Goal: Task Accomplishment & Management: Manage account settings

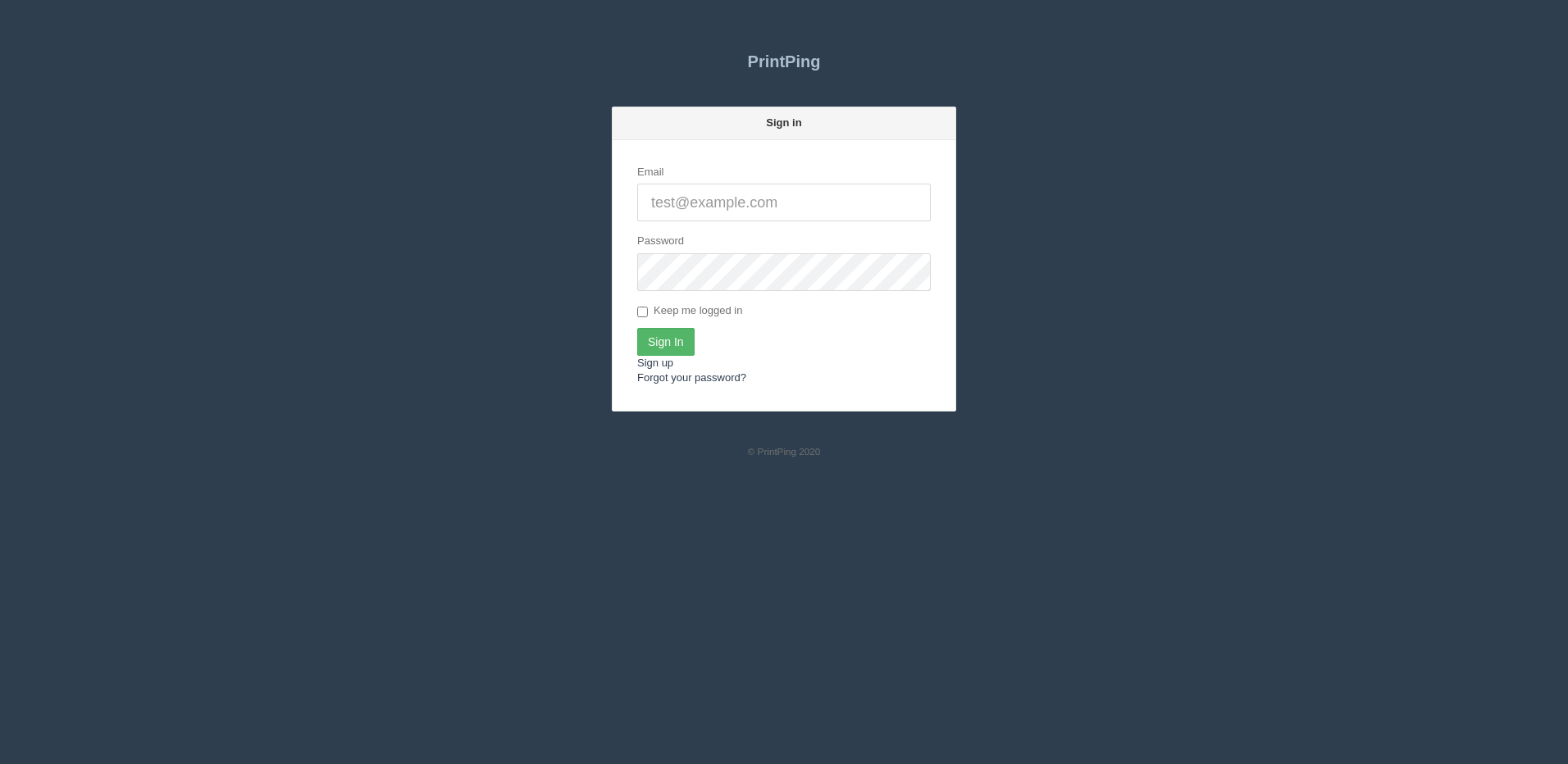
type input "[PERSON_NAME][EMAIL_ADDRESS][DOMAIN_NAME]"
click at [670, 348] on input "Sign In" at bounding box center [666, 341] width 57 height 28
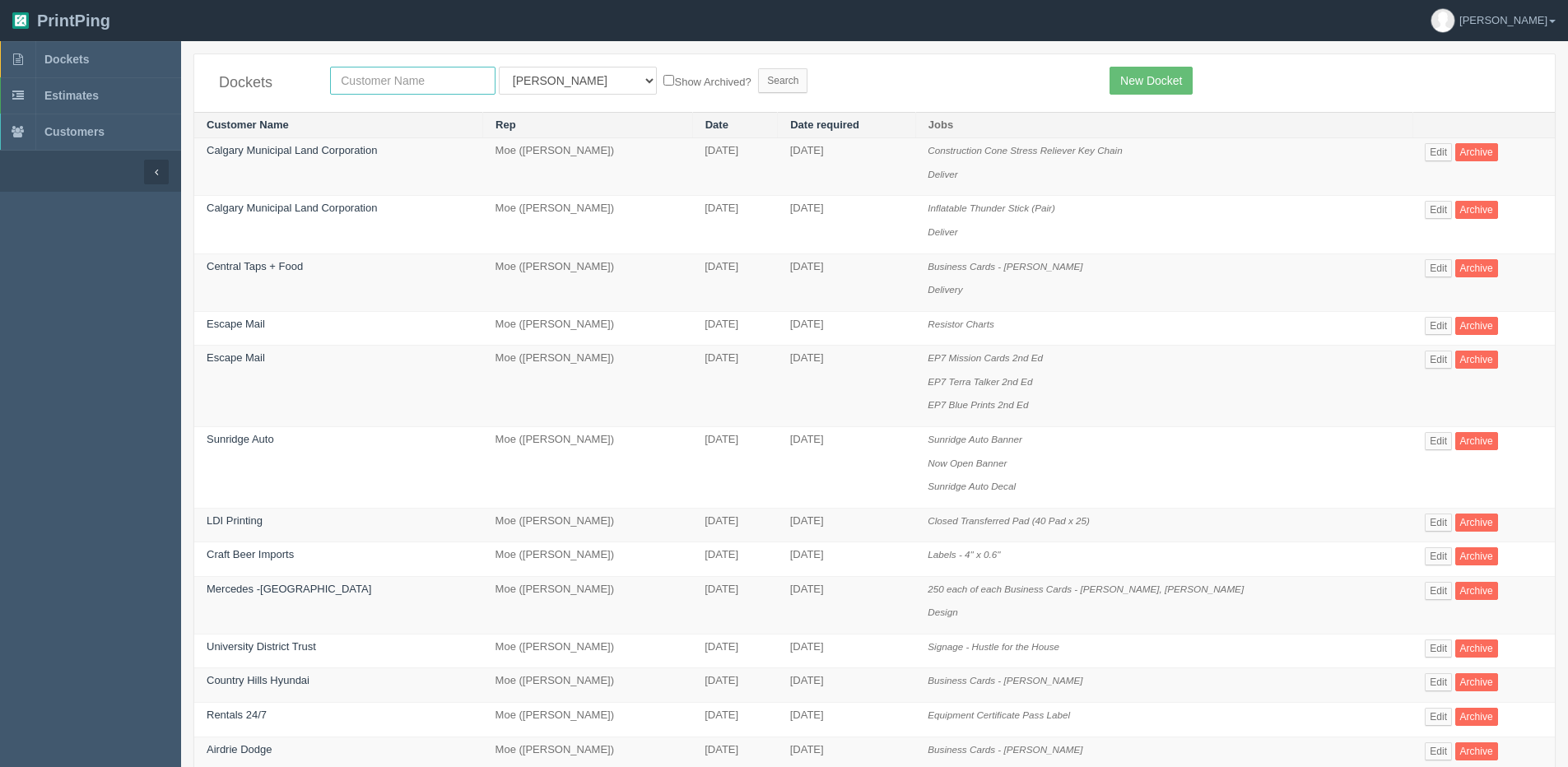
click at [420, 93] on input "text" at bounding box center [412, 80] width 165 height 28
type input "craft"
click at [758, 68] on input "Search" at bounding box center [782, 80] width 49 height 25
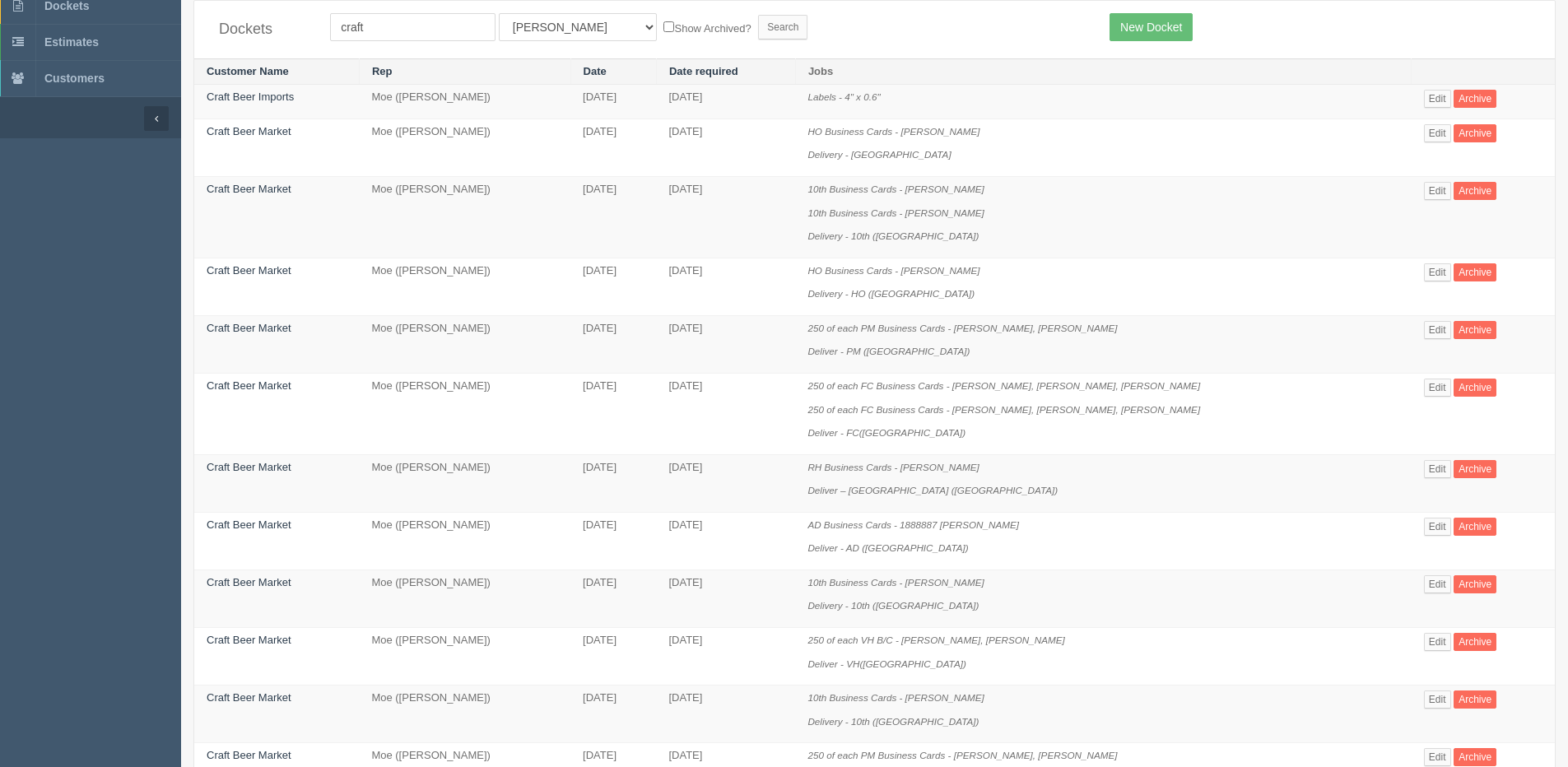
scroll to position [83, 0]
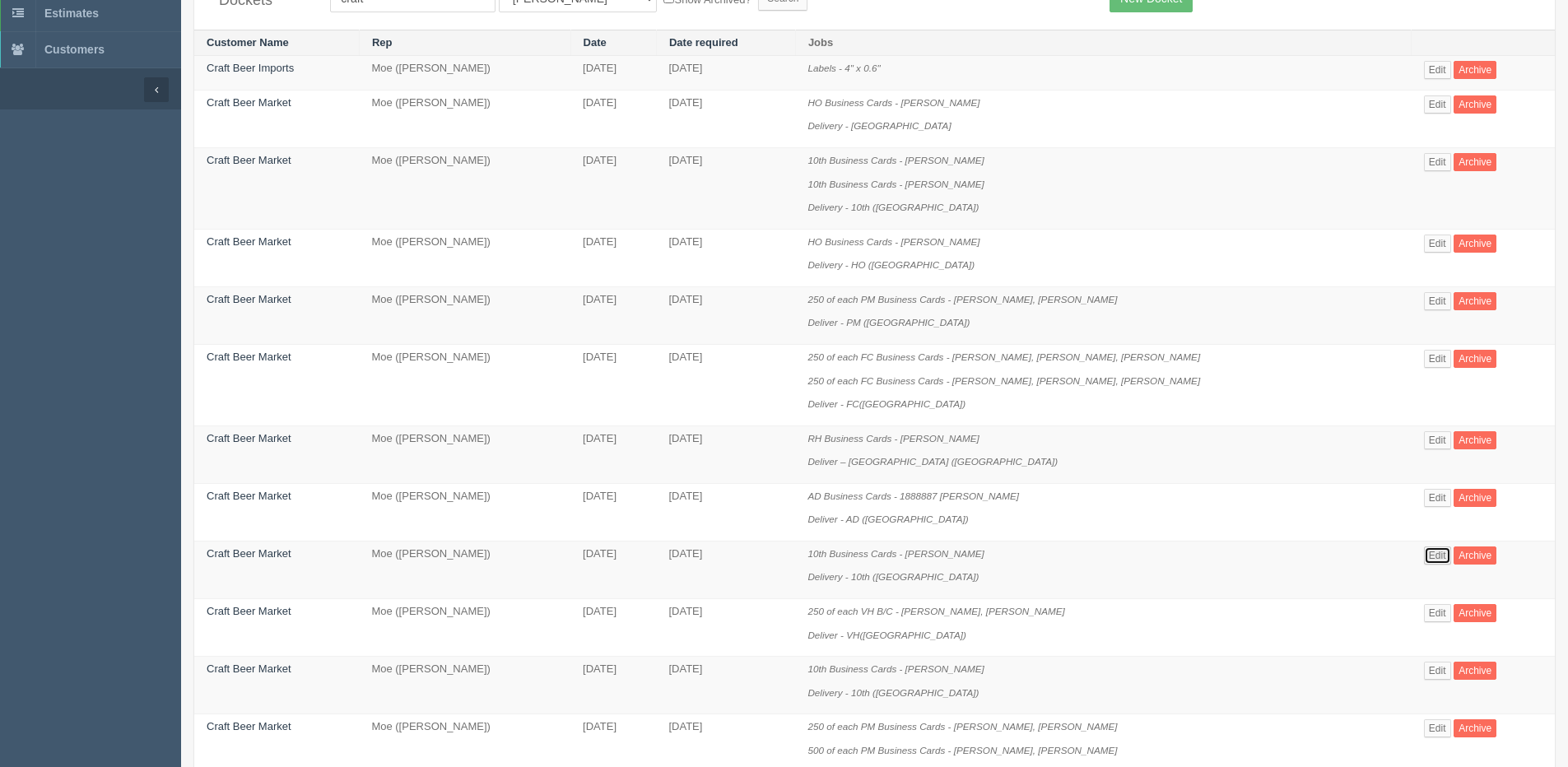
click at [1428, 560] on link "Edit" at bounding box center [1438, 555] width 28 height 18
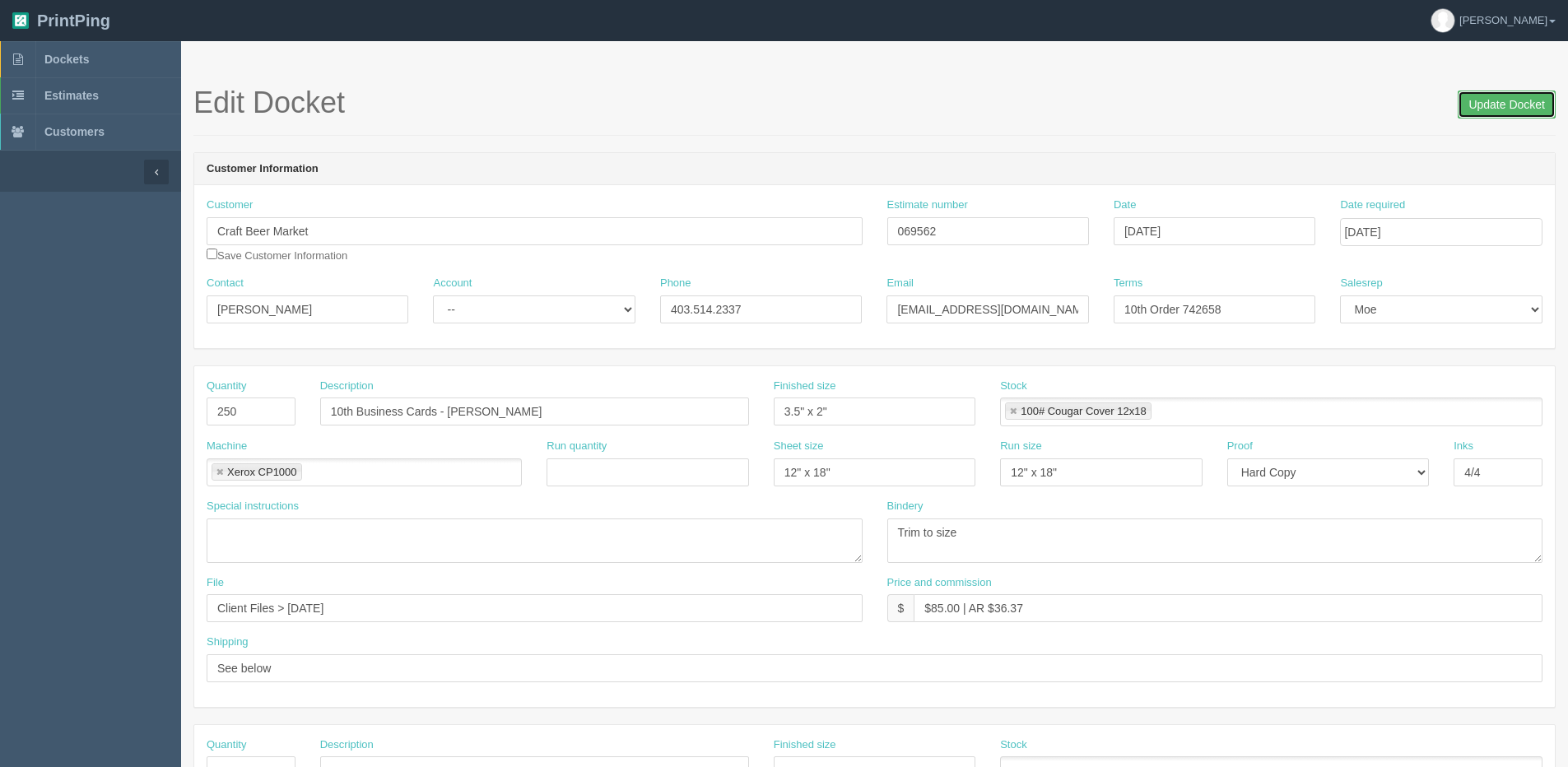
click at [1486, 94] on input "Update Docket" at bounding box center [1507, 104] width 98 height 28
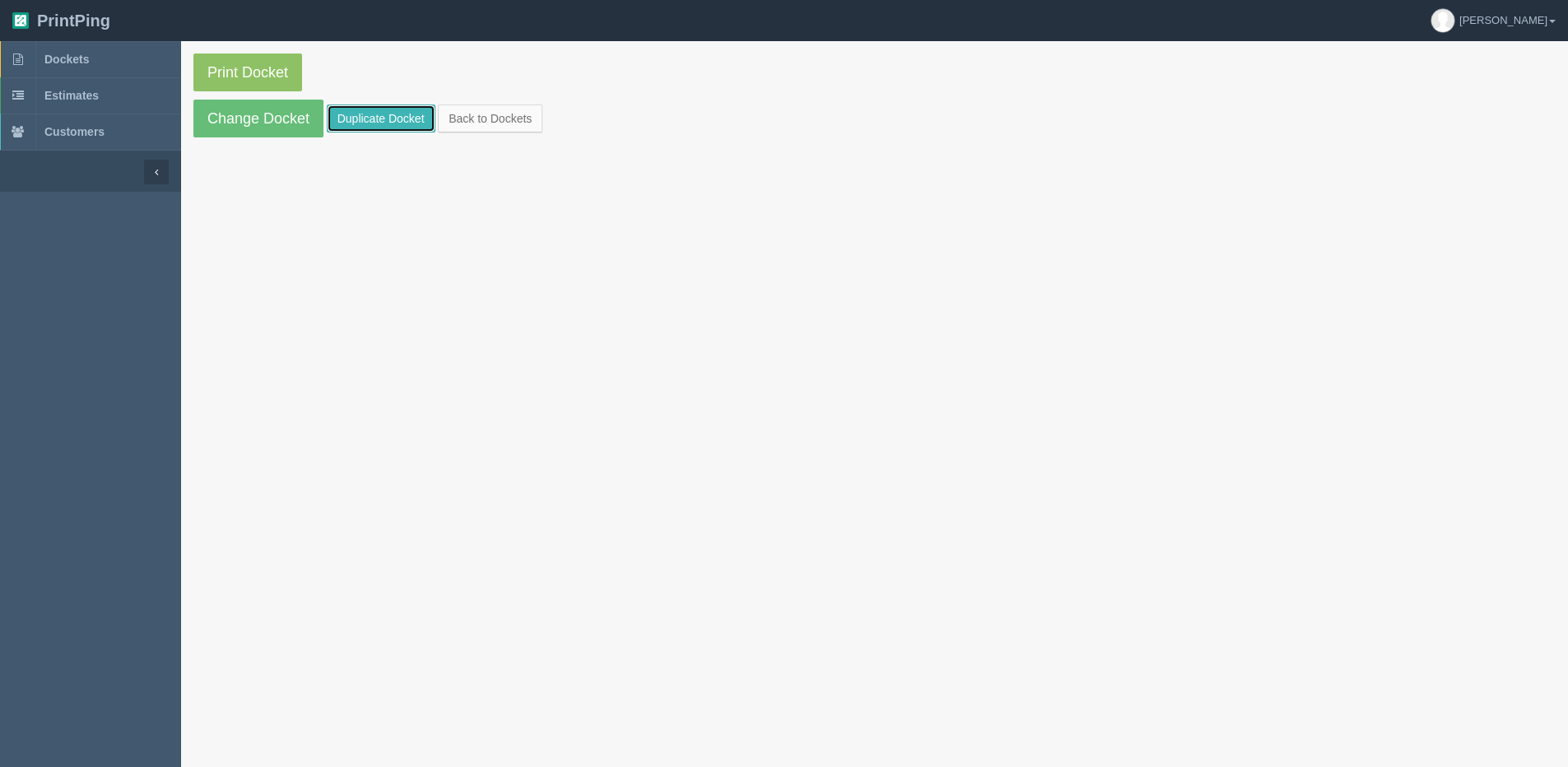
click at [368, 125] on link "Duplicate Docket" at bounding box center [381, 118] width 108 height 28
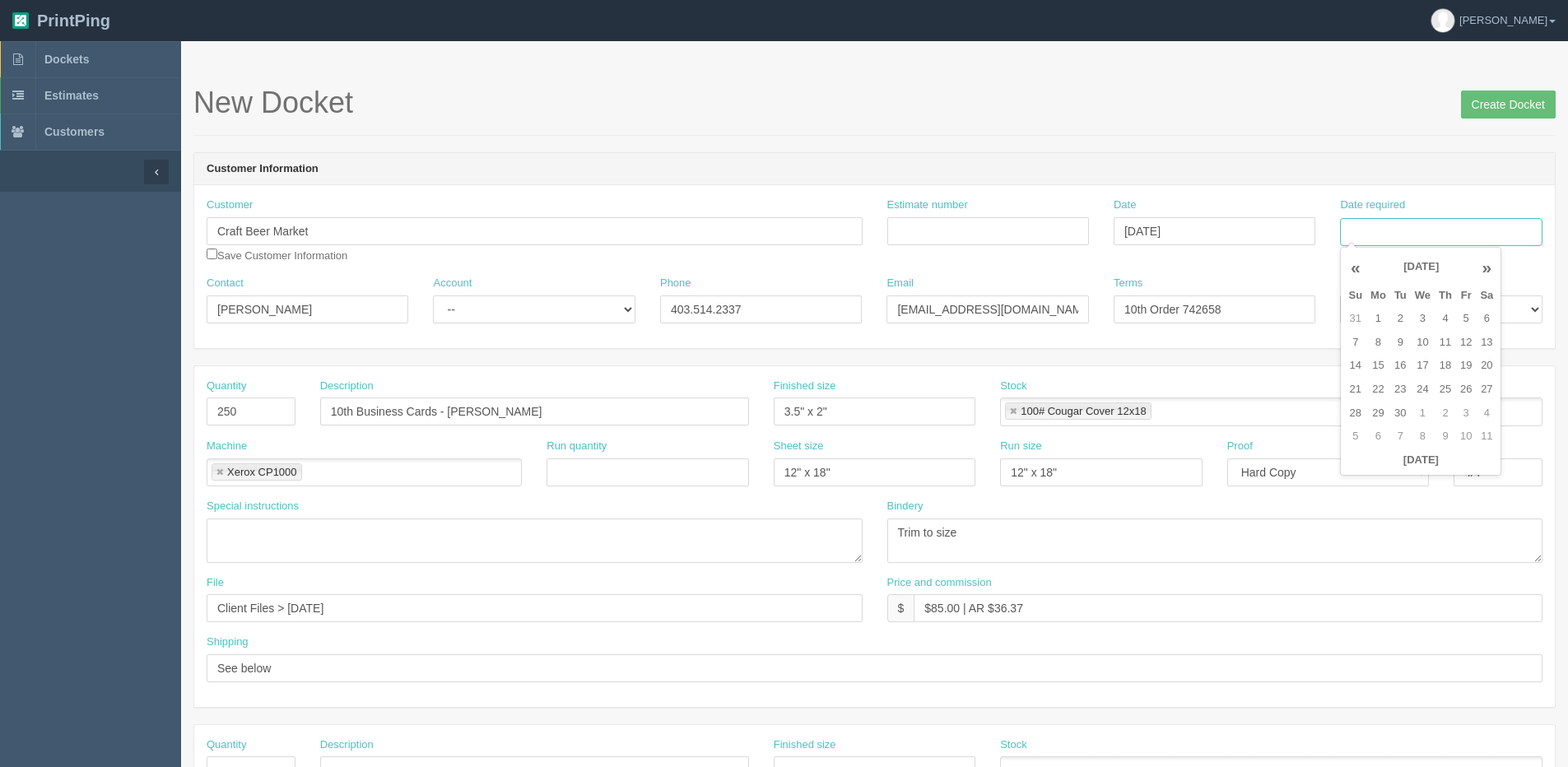
click at [1433, 219] on input "Date required" at bounding box center [1441, 232] width 201 height 28
click at [1372, 469] on th "Today" at bounding box center [1421, 461] width 153 height 24
click at [1402, 342] on td "9" at bounding box center [1401, 343] width 21 height 24
type input "September 9, 2025"
drag, startPoint x: 448, startPoint y: 410, endPoint x: 1095, endPoint y: 293, distance: 657.5
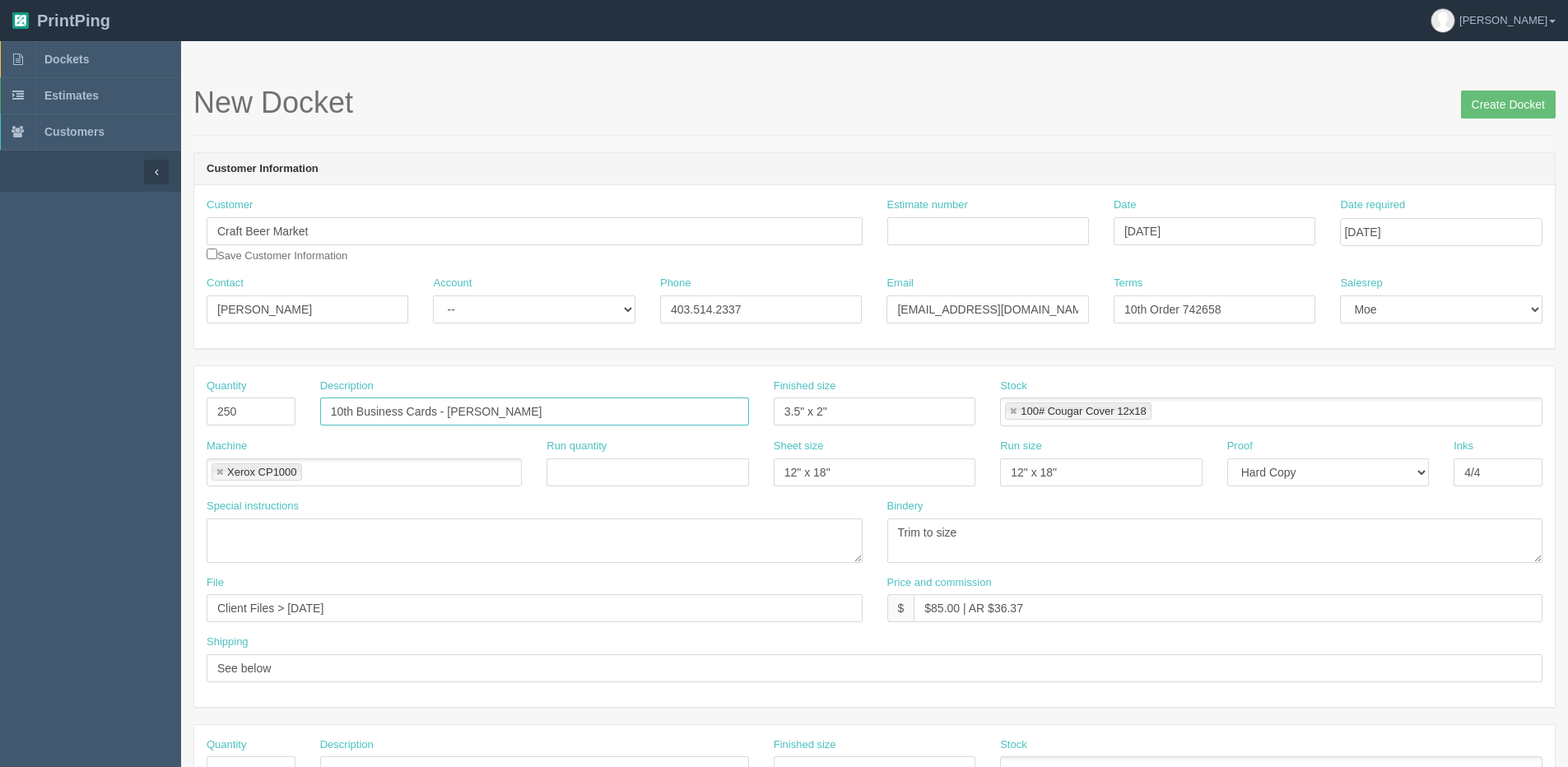
click at [1093, 294] on form "New Docket Create Docket Customer Information Customer Craft Beer Market Save C…" at bounding box center [875, 777] width 1362 height 1383
paste input "Cassandra Heaslip"
type input "10th Business Cards - Cassandra Heaslip"
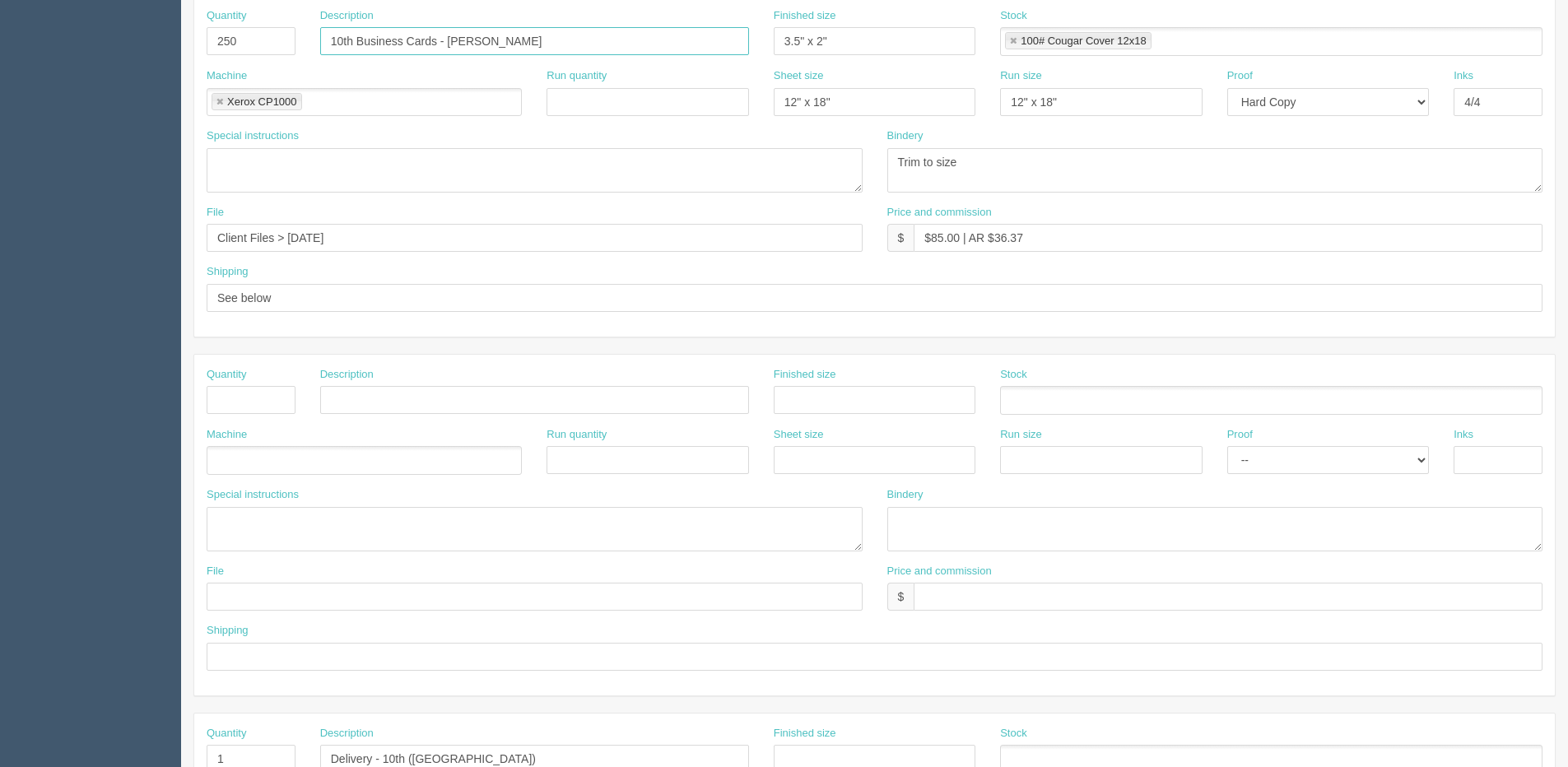
scroll to position [329, 0]
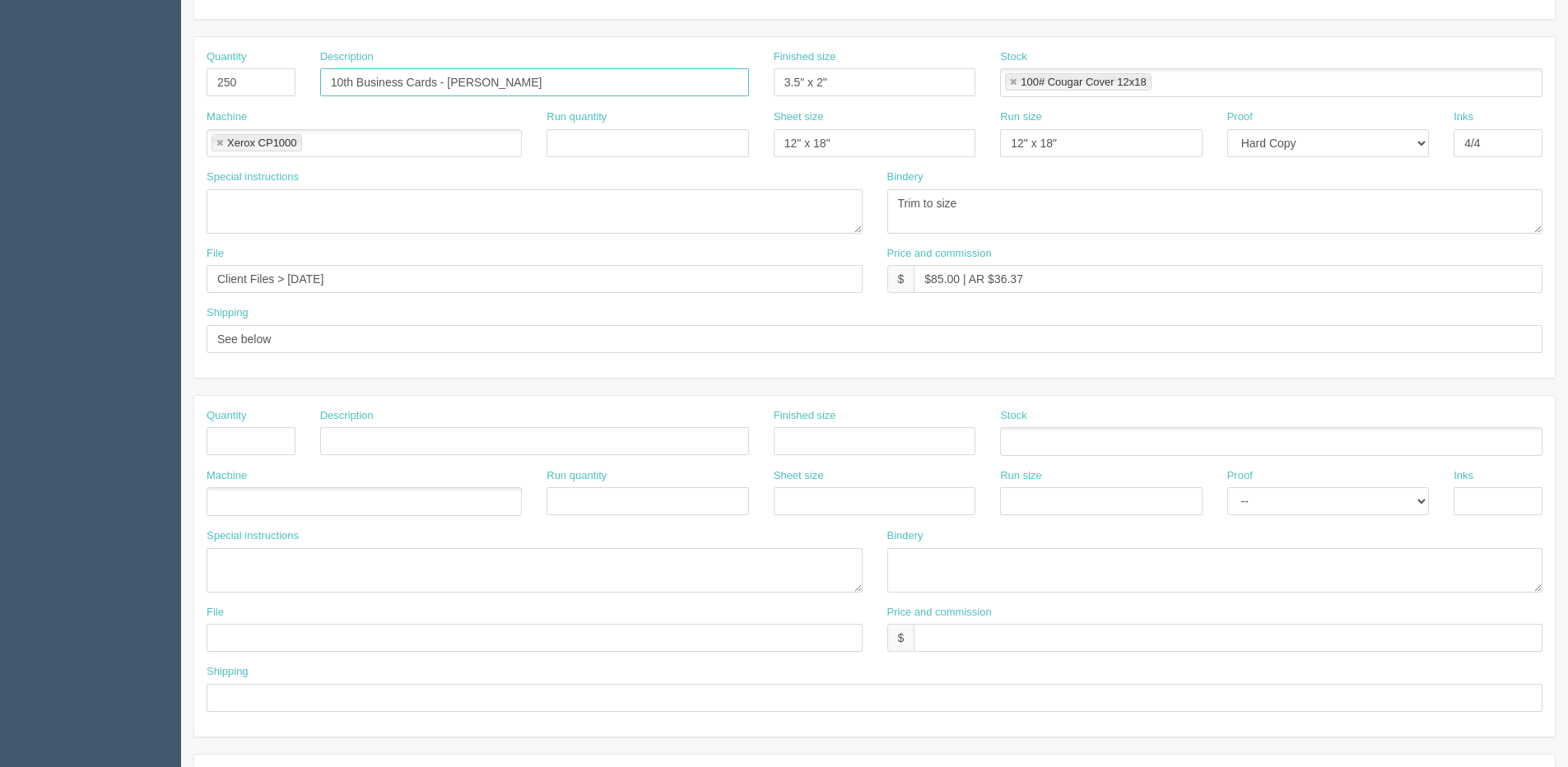
drag, startPoint x: 569, startPoint y: 90, endPoint x: 400, endPoint y: 90, distance: 169.0
click at [101, 90] on section "Dockets Estimates Customers" at bounding box center [784, 438] width 1568 height 1453
click at [481, 86] on input "10th Business Cards - Cassandra Heaslip" at bounding box center [535, 82] width 429 height 28
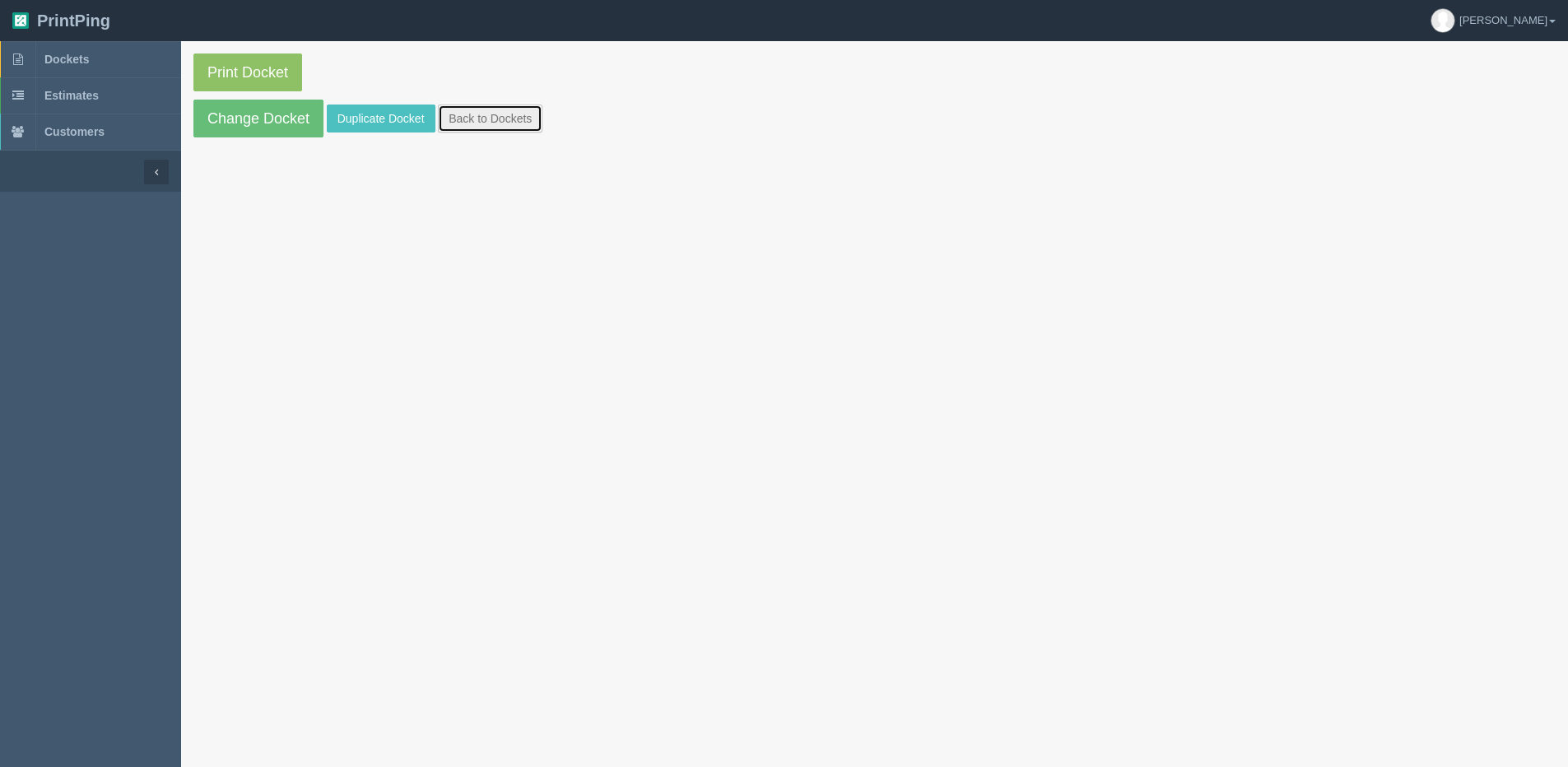
click at [491, 121] on link "Back to Dockets" at bounding box center [490, 118] width 104 height 28
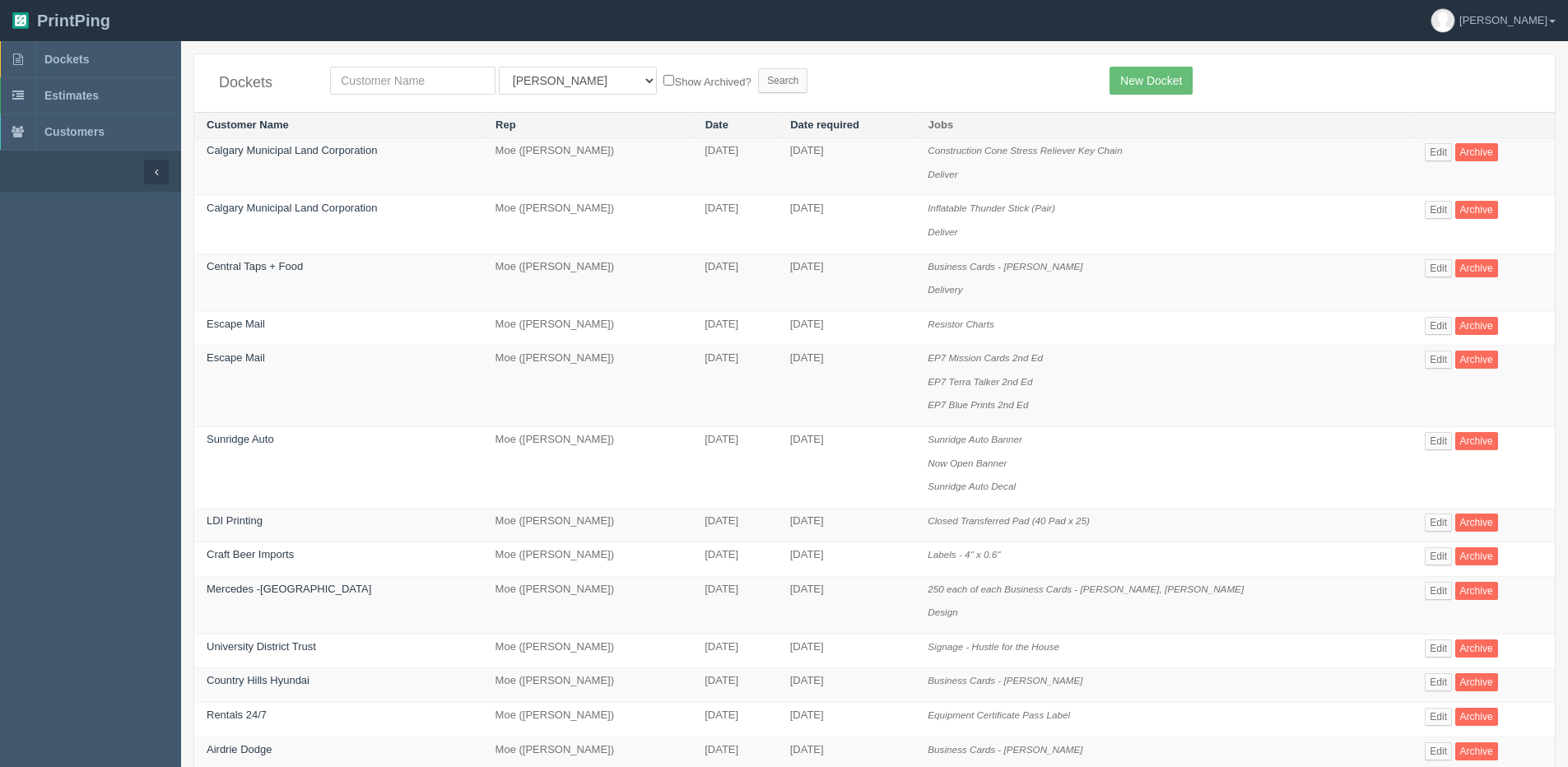
click at [441, 71] on input "text" at bounding box center [412, 80] width 165 height 28
type input "craft"
click at [758, 68] on input "Search" at bounding box center [782, 80] width 49 height 25
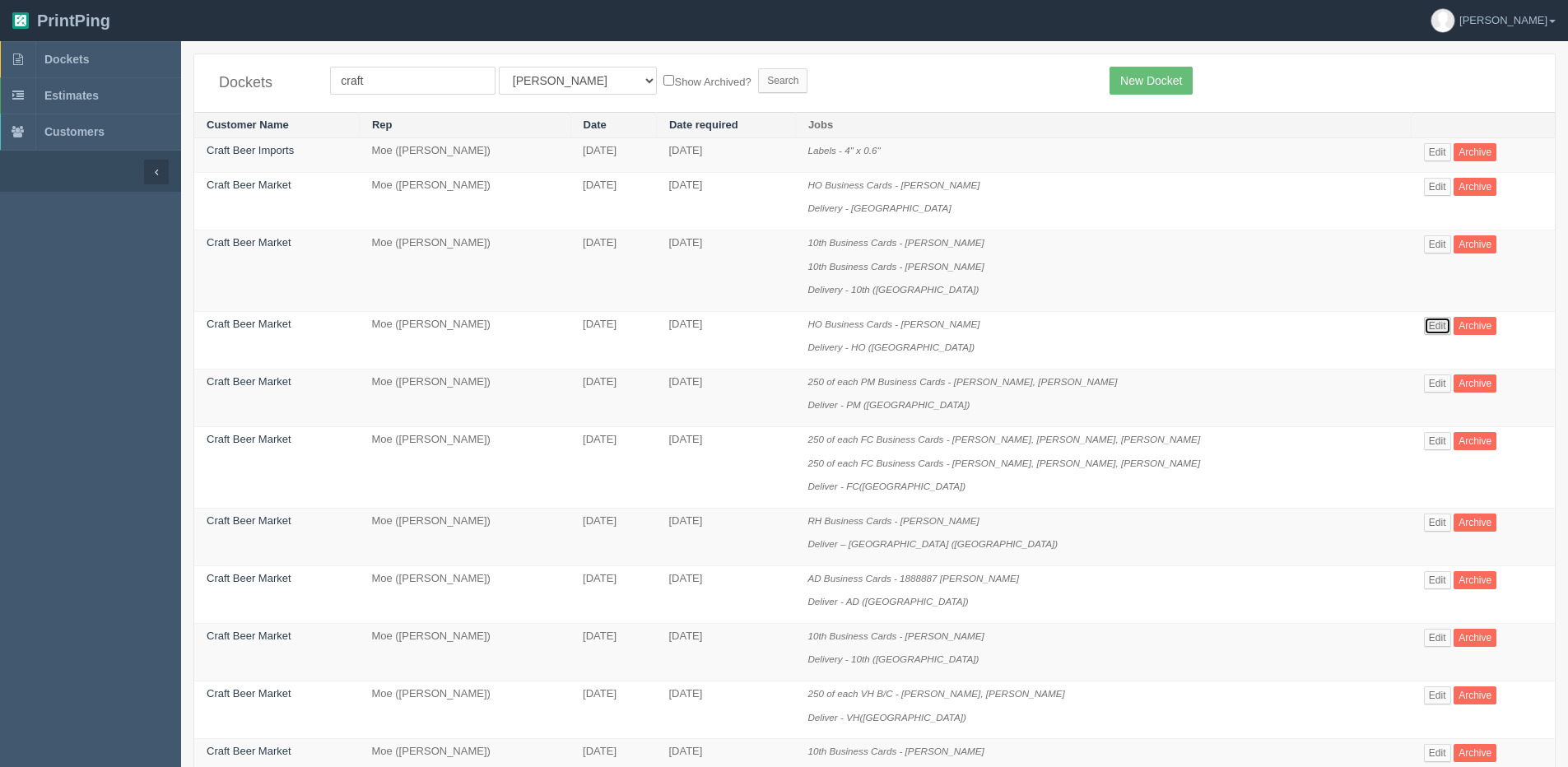
click at [1436, 332] on link "Edit" at bounding box center [1438, 325] width 28 height 18
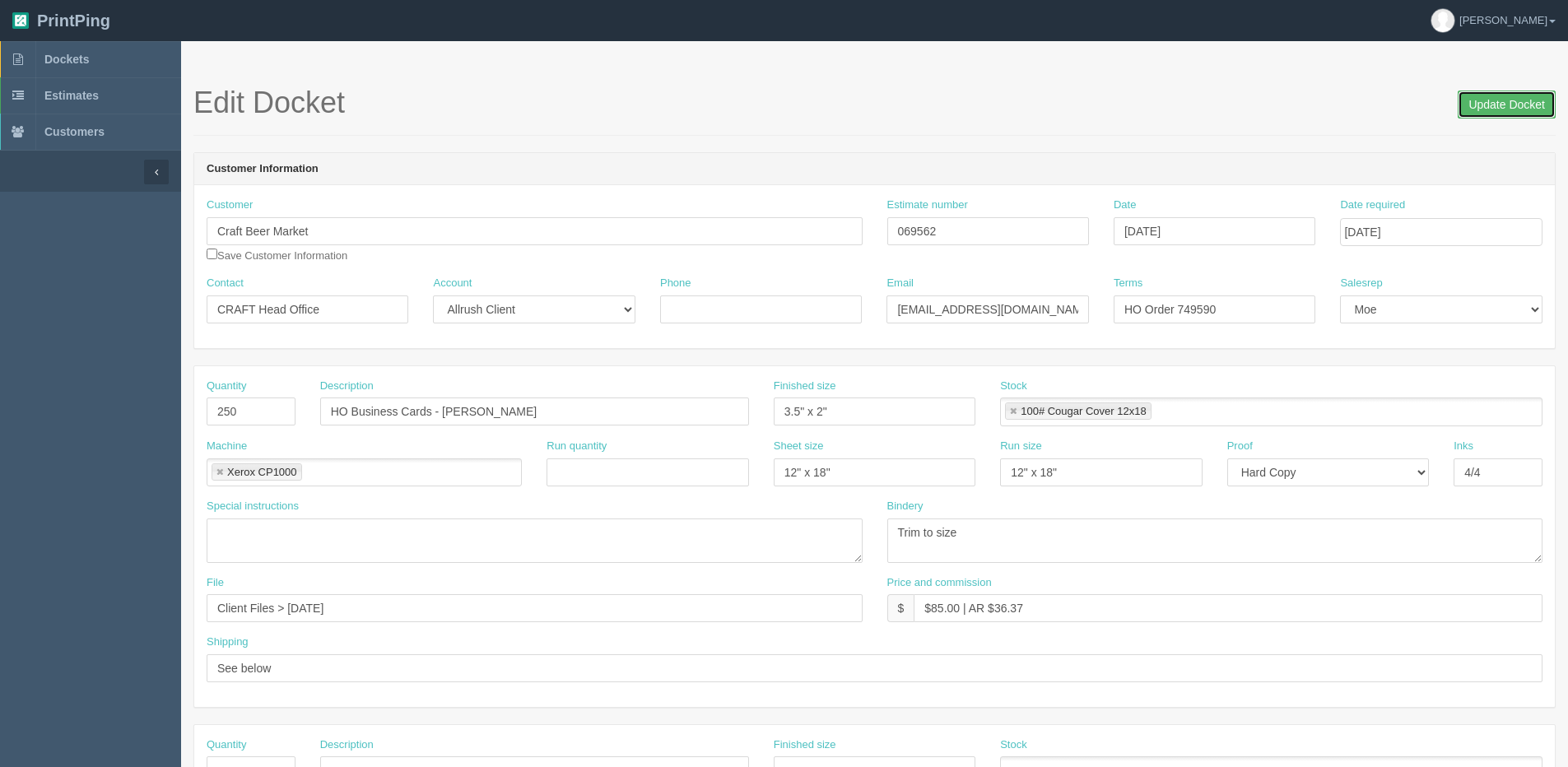
click at [1484, 92] on input "Update Docket" at bounding box center [1507, 104] width 98 height 28
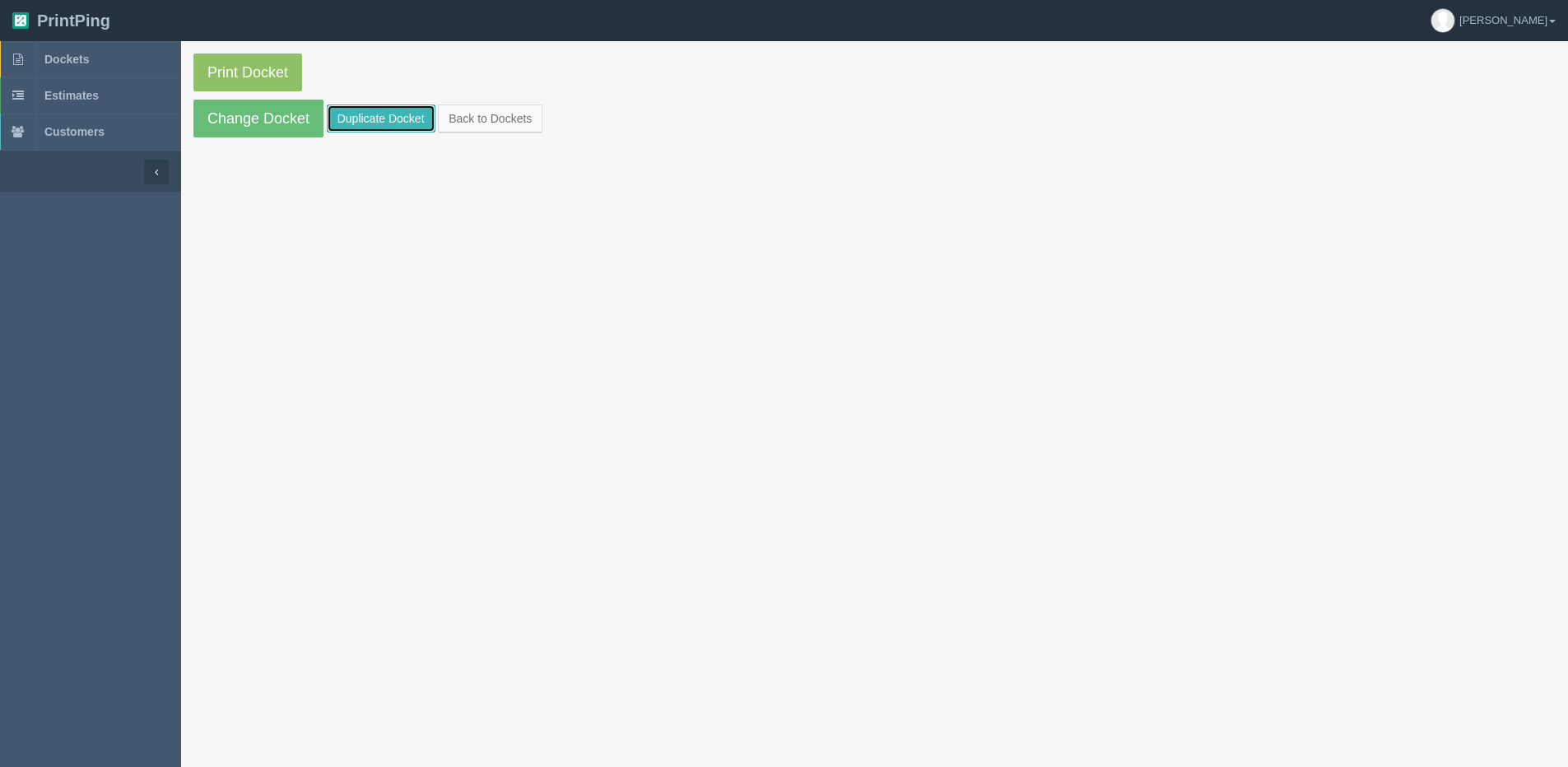
click at [363, 122] on link "Duplicate Docket" at bounding box center [381, 118] width 108 height 28
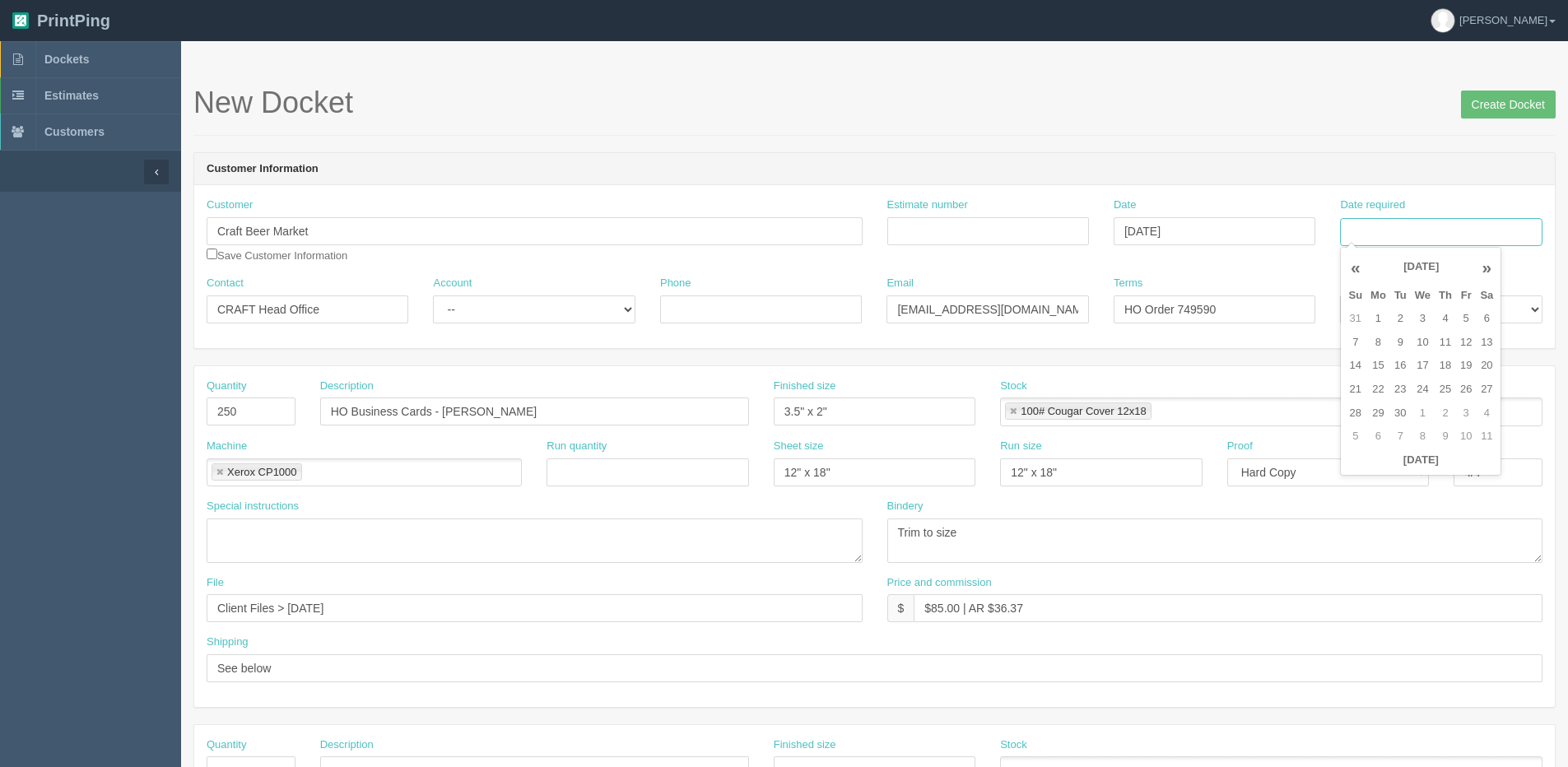
click at [1410, 224] on input "Date required" at bounding box center [1441, 232] width 201 height 28
click at [1396, 471] on th "Today" at bounding box center [1421, 461] width 153 height 24
click at [1399, 345] on td "9" at bounding box center [1401, 343] width 21 height 24
type input "September 9, 2025"
click at [1182, 318] on input "HO Order 749590" at bounding box center [1214, 309] width 201 height 28
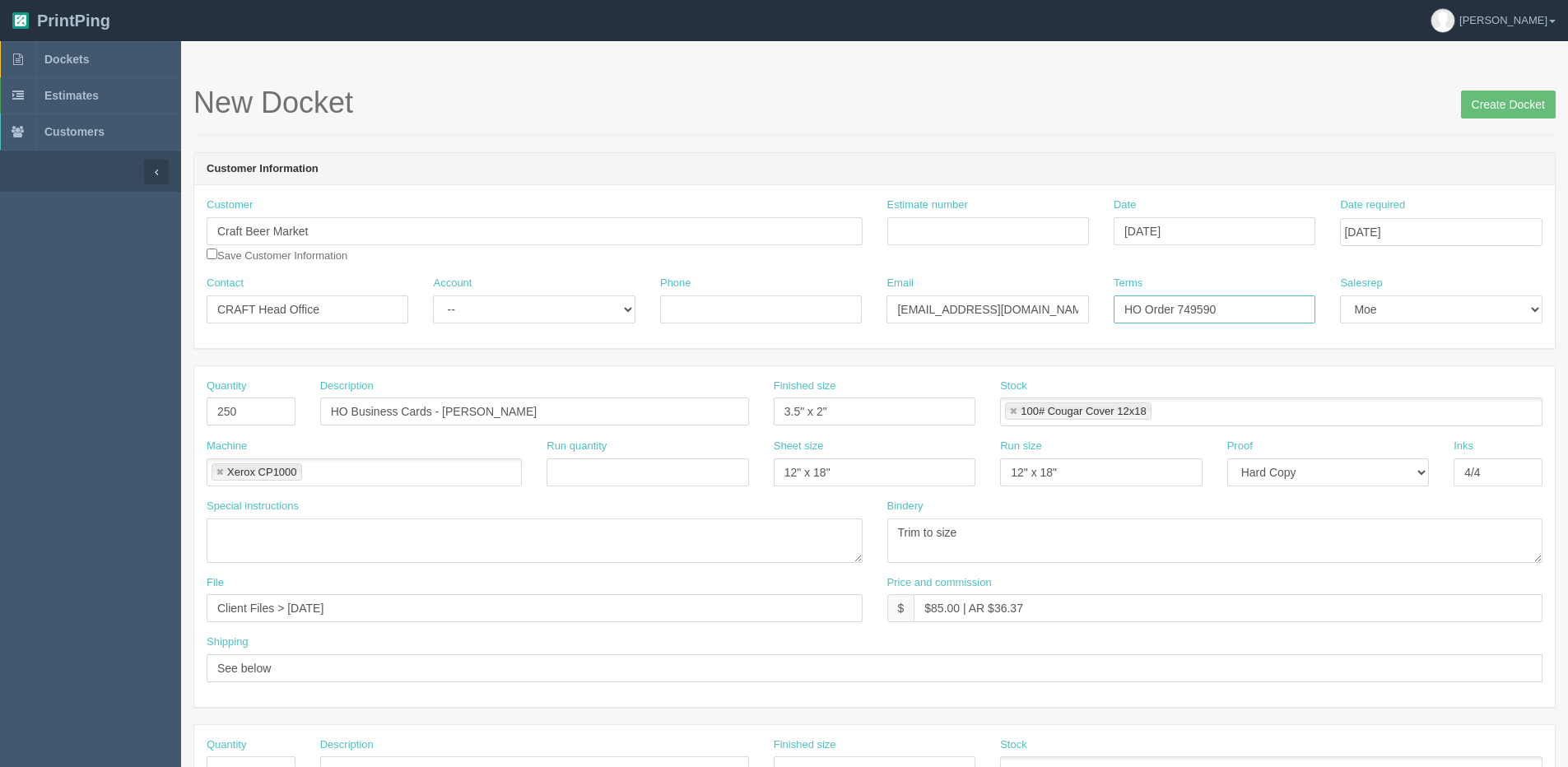
drag, startPoint x: 1183, startPoint y: 314, endPoint x: 1340, endPoint y: 277, distance: 161.3
click at [1338, 278] on div "Contact CRAFT Head Office Account -- Existing Client Allrush Client Rep Client …" at bounding box center [875, 306] width 1360 height 60
type input "HO Order 753644"
click at [505, 296] on select "-- Existing Client Allrush Client Rep Client" at bounding box center [534, 309] width 201 height 28
select select "Allrush Client"
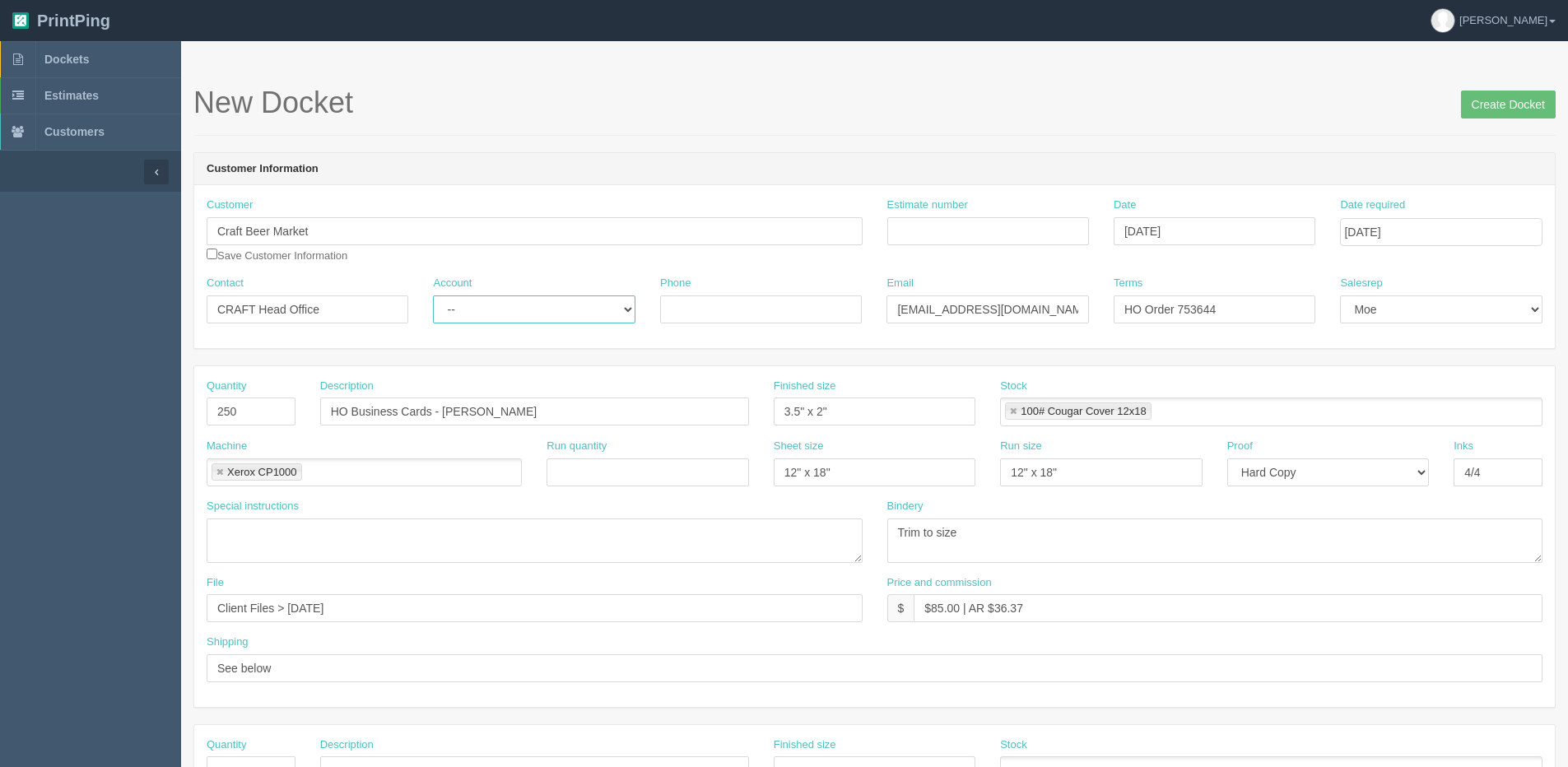
click at [433, 295] on select "-- Existing Client Allrush Client Rep Client" at bounding box center [534, 309] width 201 height 28
drag, startPoint x: 440, startPoint y: 406, endPoint x: 602, endPoint y: 406, distance: 162.0
click at [602, 406] on input "HO Business Cards - Robert Aoki" at bounding box center [535, 411] width 429 height 28
paste input "Cassandra Heaslip"
type input "HO Business Cards - [PERSON_NAME]"
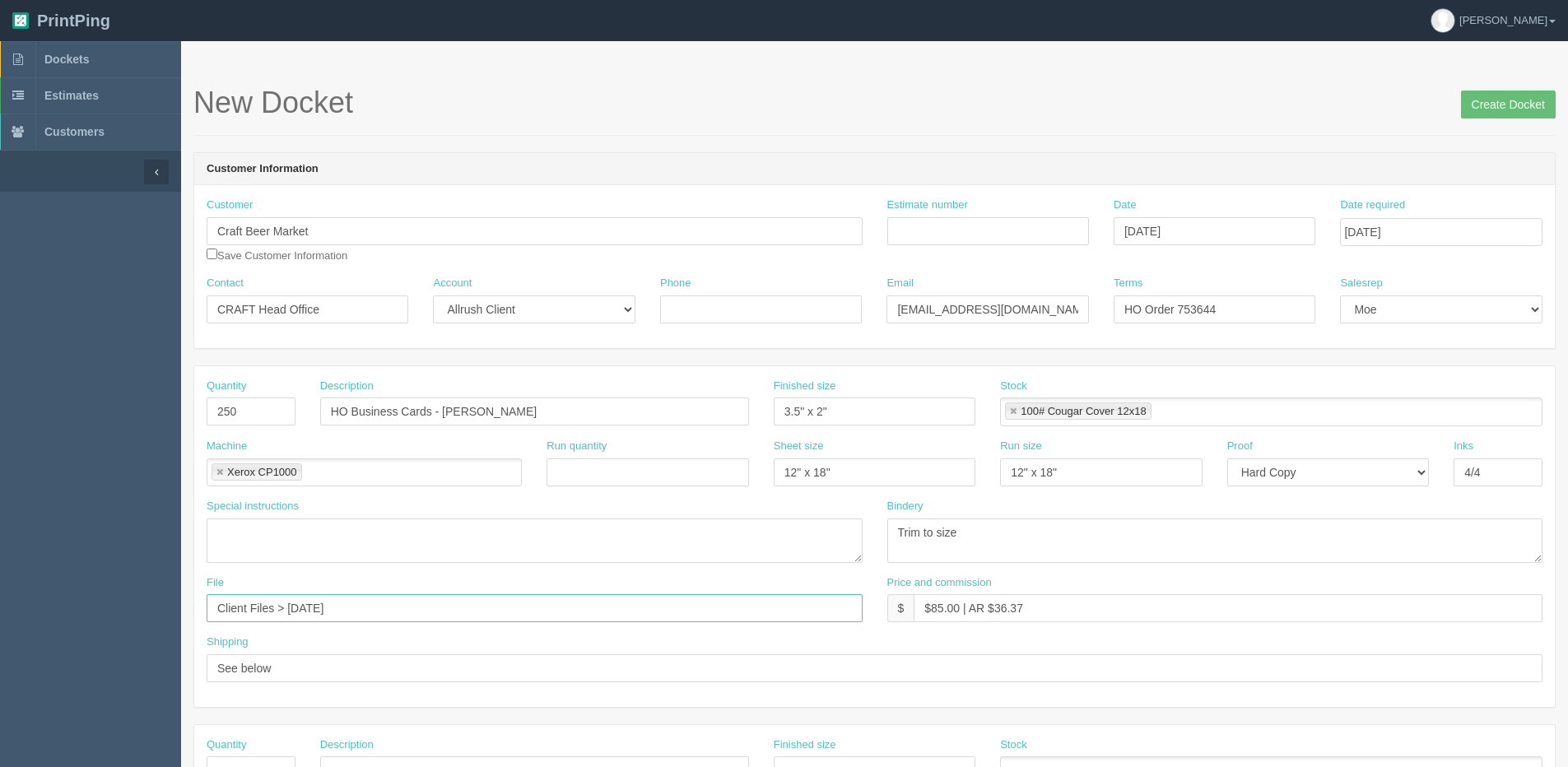
drag, startPoint x: 289, startPoint y: 606, endPoint x: 846, endPoint y: 524, distance: 563.0
click at [832, 528] on div "Quantity 250 Description HO Business Cards - Cassandra Heaslip Finished size 3.…" at bounding box center [875, 536] width 1360 height 341
type input "Client Files > Sept 2025"
click at [1489, 101] on input "Create Docket" at bounding box center [1509, 104] width 95 height 28
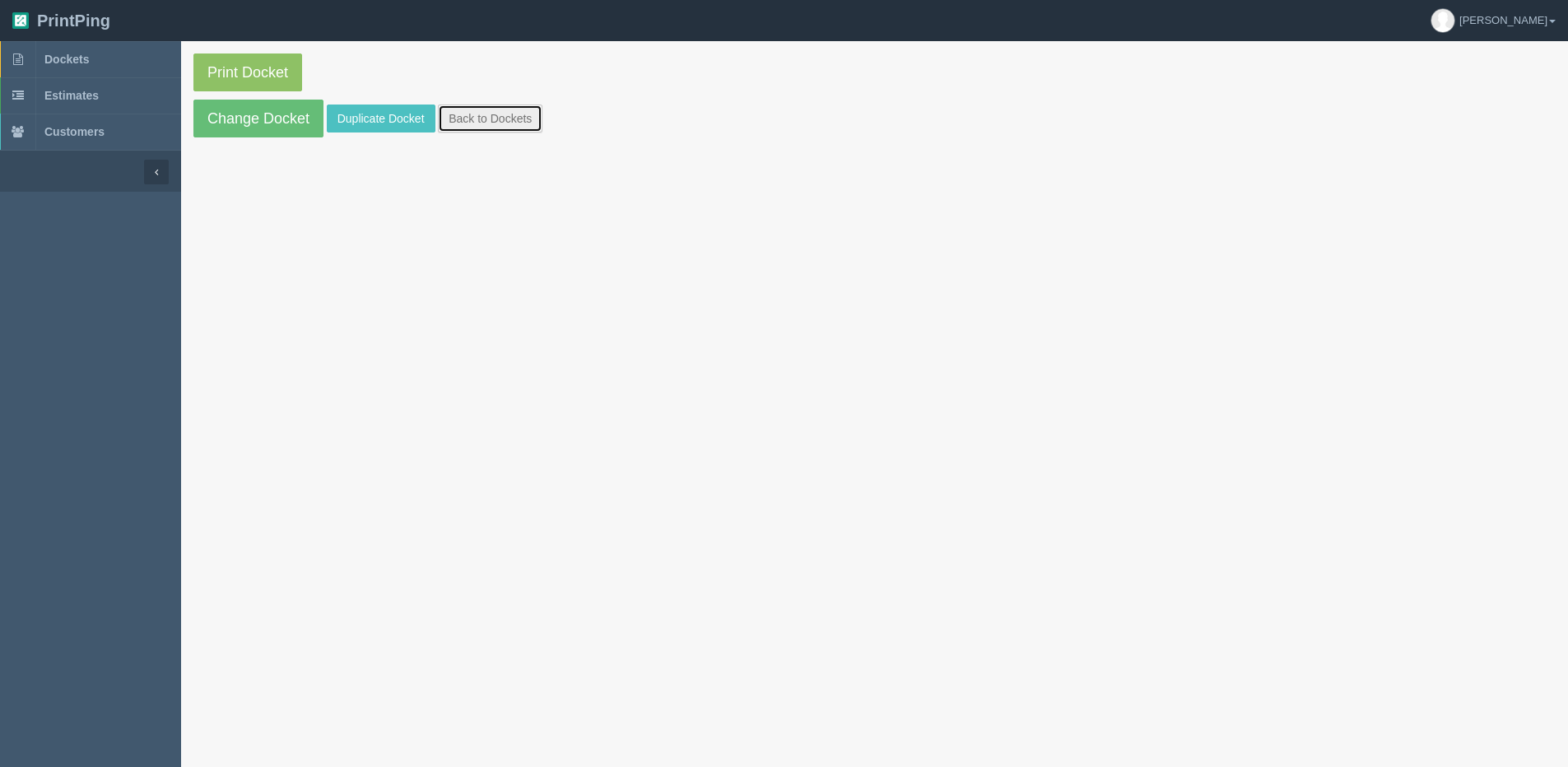
click at [501, 121] on link "Back to Dockets" at bounding box center [490, 118] width 104 height 28
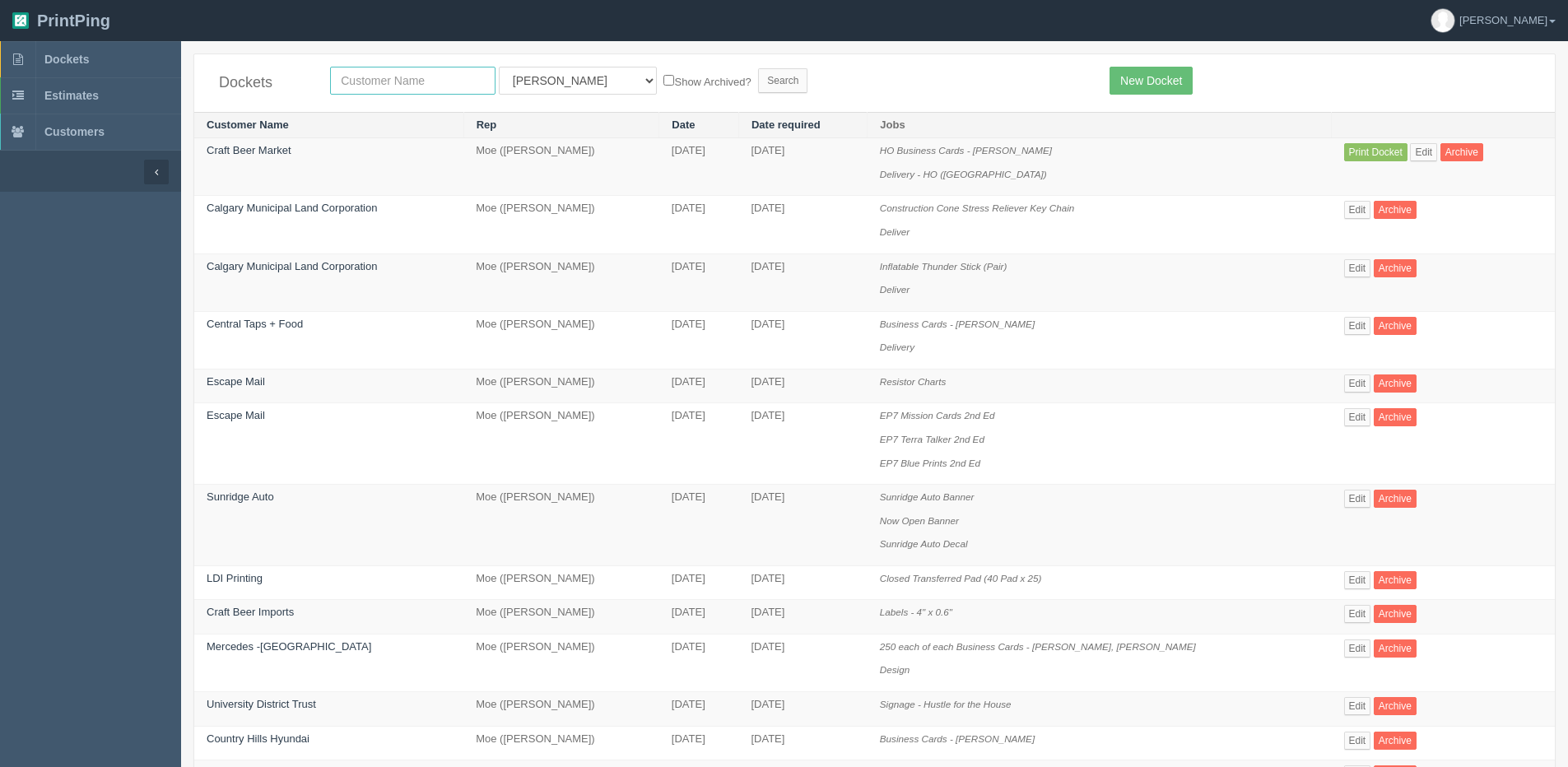
click at [362, 84] on input "text" at bounding box center [412, 80] width 165 height 28
type input "craft"
click at [758, 68] on input "Search" at bounding box center [782, 80] width 49 height 25
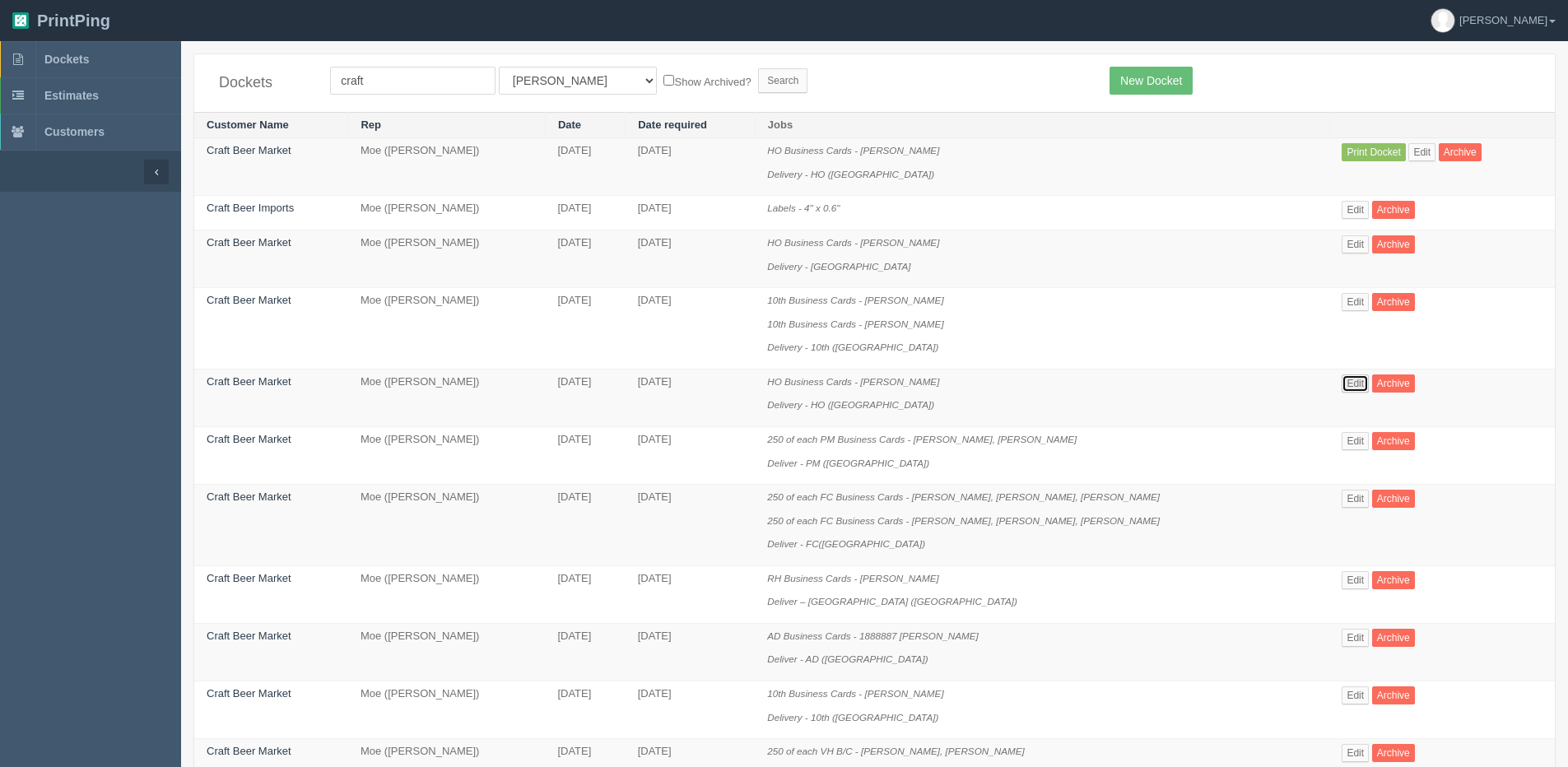
click at [1358, 381] on link "Edit" at bounding box center [1355, 383] width 28 height 18
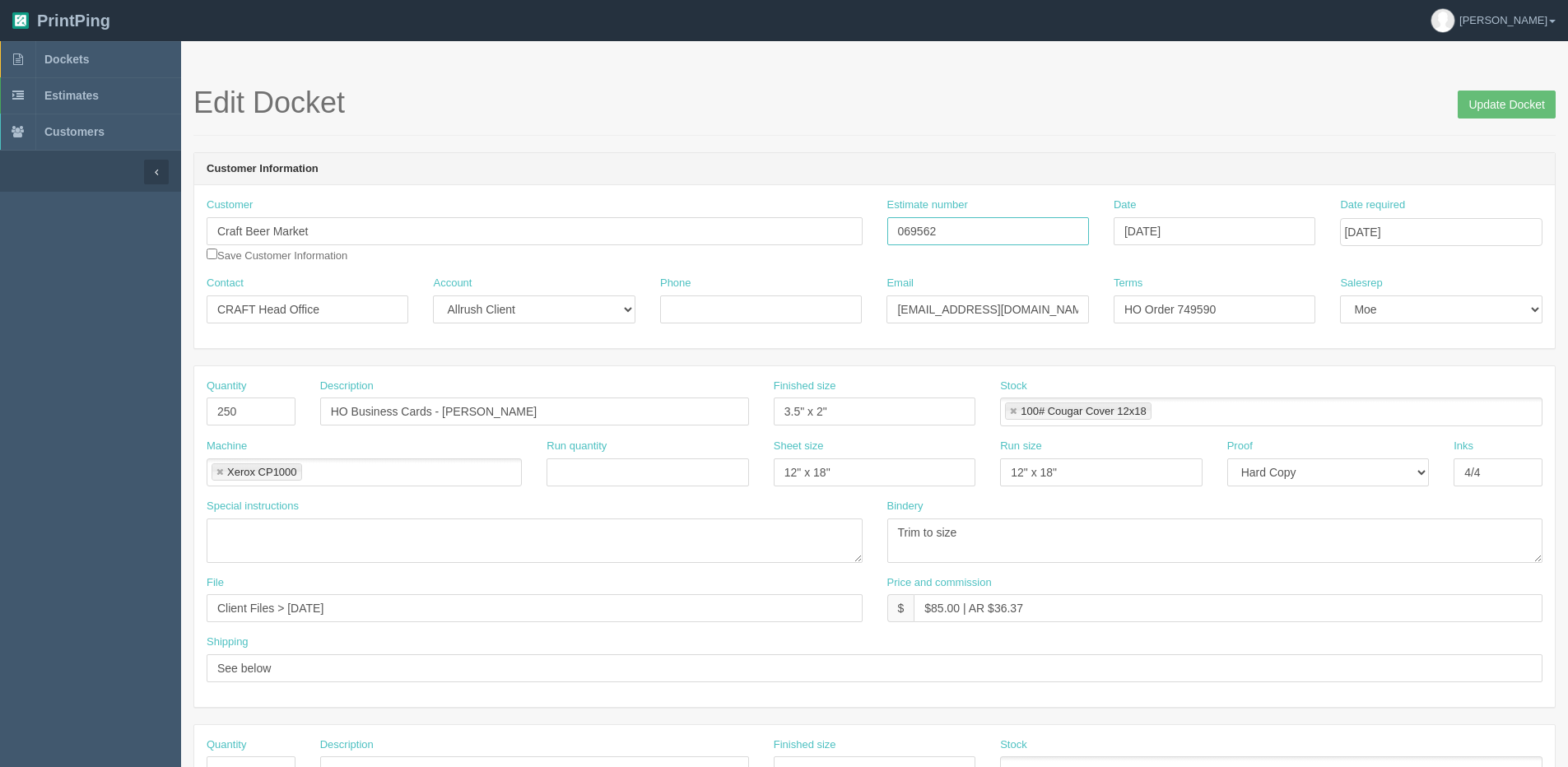
drag, startPoint x: 944, startPoint y: 233, endPoint x: 740, endPoint y: 233, distance: 204.0
click at [740, 233] on div "Customer Craft Beer Market Save Customer Information Estimate number 069562 Dat…" at bounding box center [875, 236] width 1360 height 78
click at [51, 59] on span "Dockets" at bounding box center [67, 59] width 45 height 13
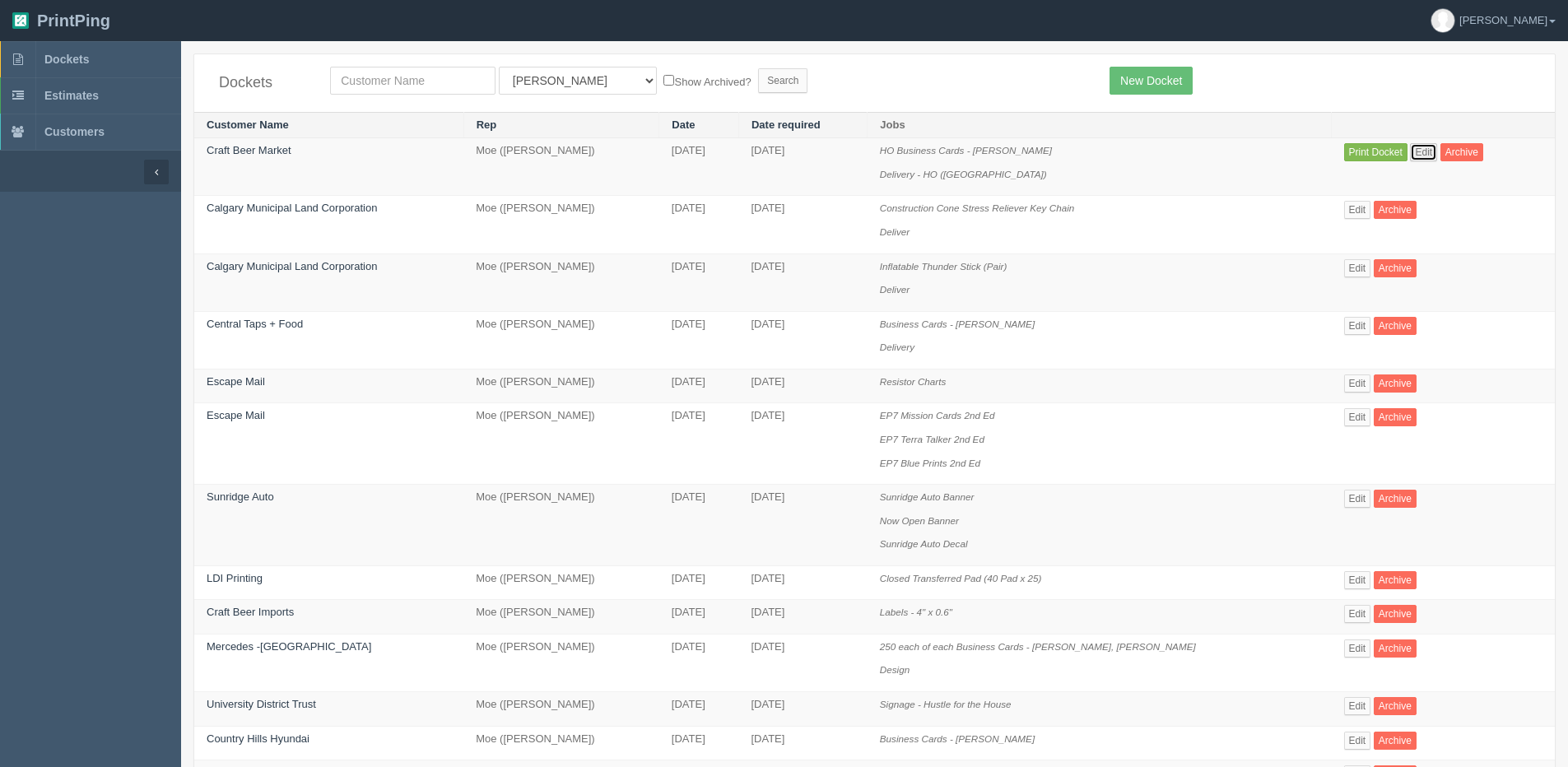
drag, startPoint x: 1411, startPoint y: 156, endPoint x: 1343, endPoint y: 156, distance: 68.0
click at [1411, 155] on link "Edit" at bounding box center [1423, 152] width 28 height 18
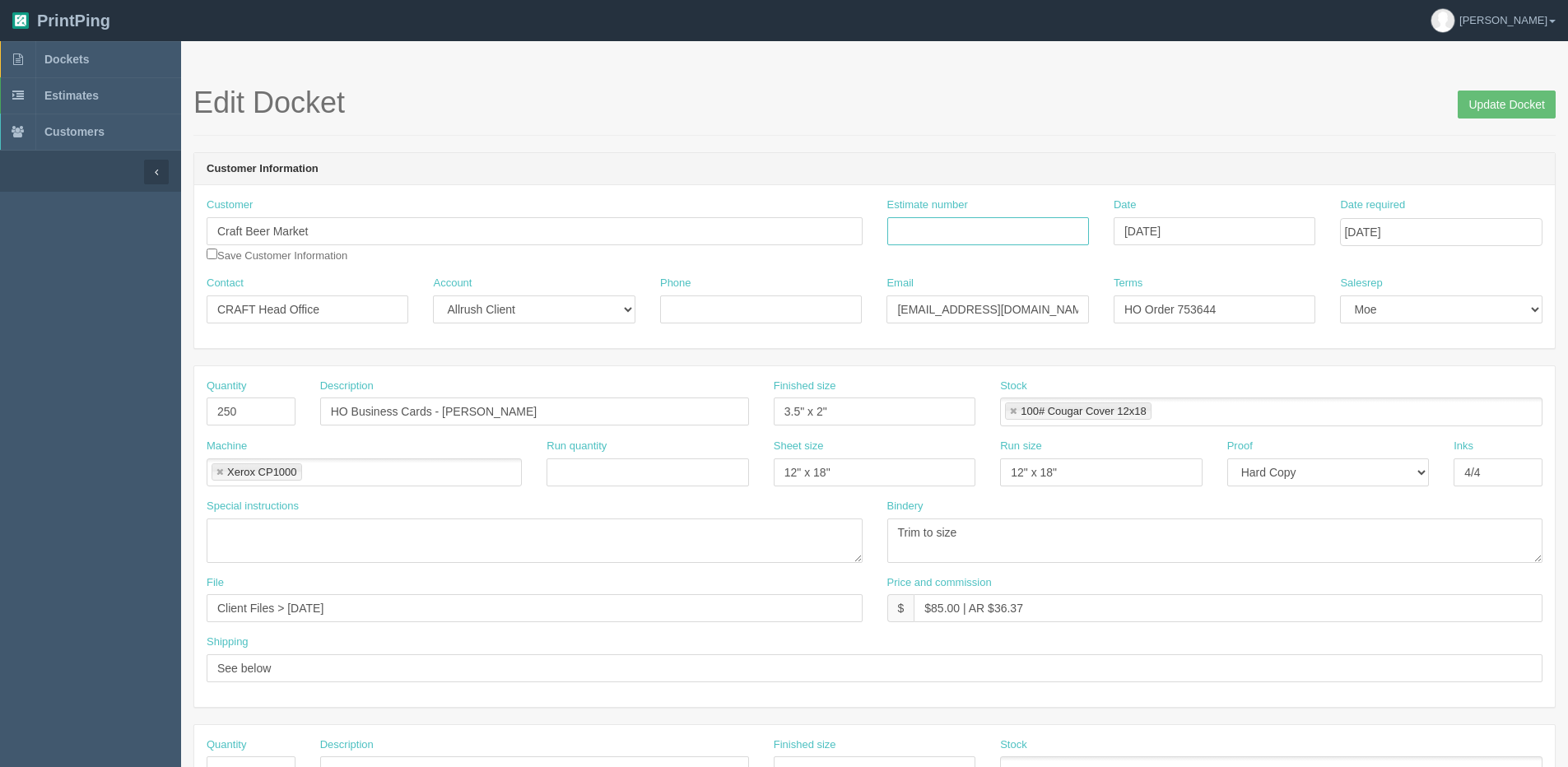
click at [923, 230] on input "Estimate number" at bounding box center [988, 231] width 201 height 28
paste input "069562"
type input "069562"
type input "September 5, 2025"
click at [1322, 594] on input "$85.00 | AR $36.37" at bounding box center [1228, 608] width 629 height 28
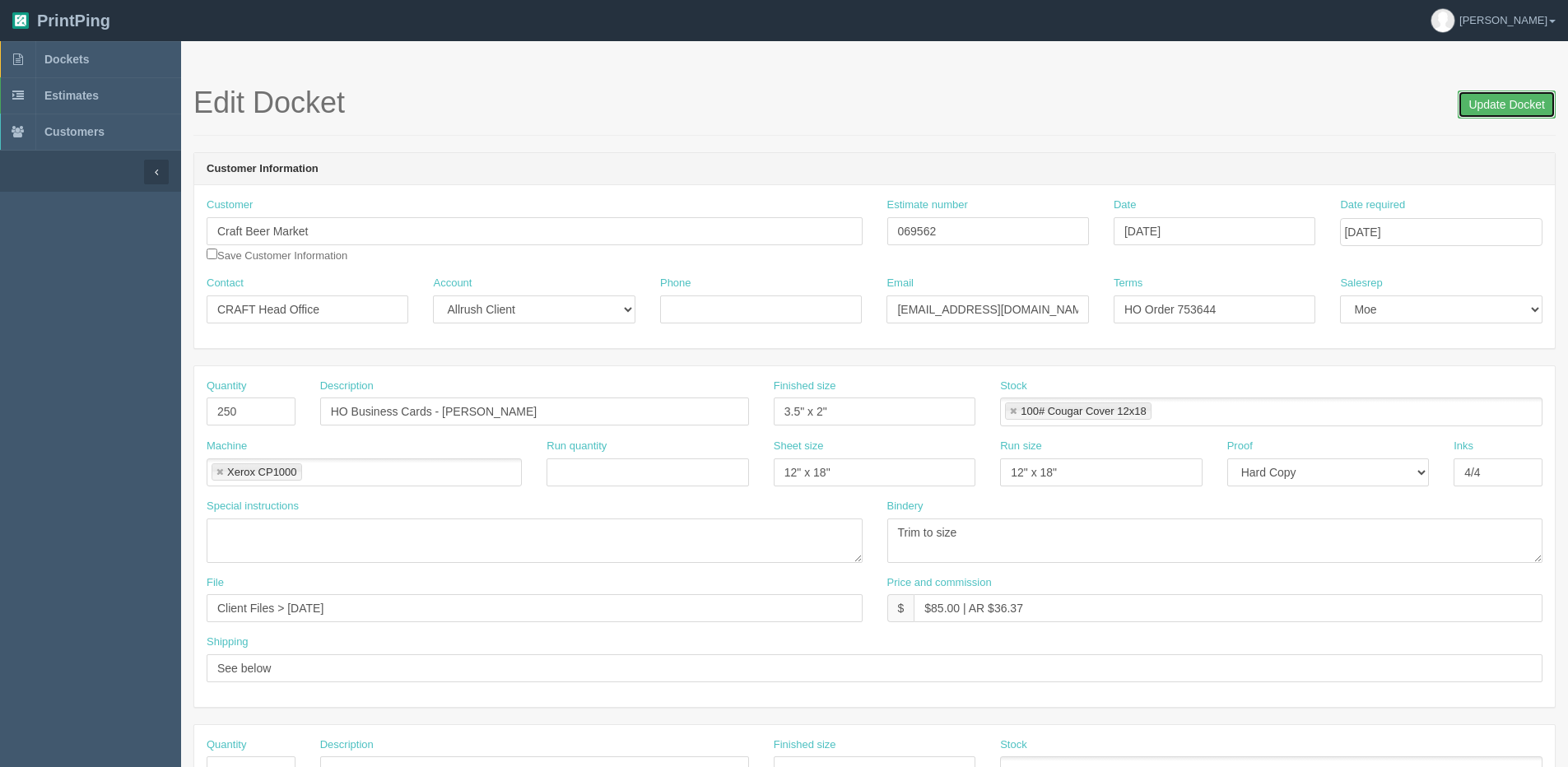
click at [1501, 108] on input "Update Docket" at bounding box center [1507, 104] width 98 height 28
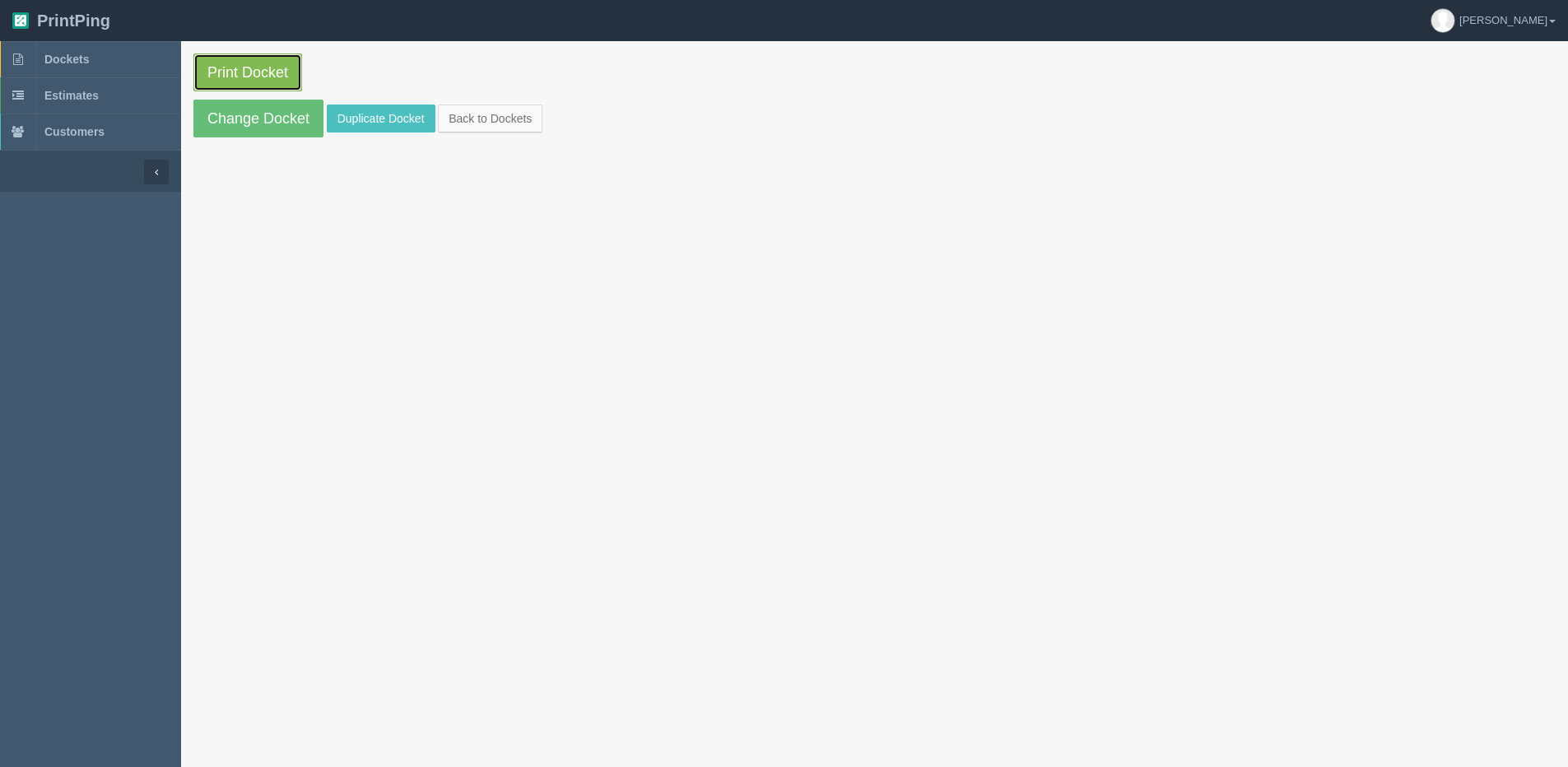
click at [224, 75] on link "Print Docket" at bounding box center [248, 72] width 108 height 38
